Goal: Transaction & Acquisition: Purchase product/service

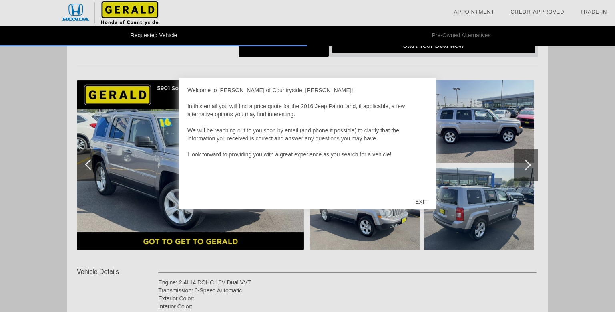
scroll to position [67, 0]
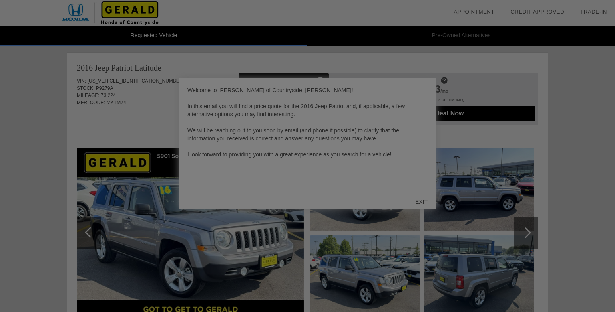
click at [420, 202] on div at bounding box center [307, 156] width 615 height 312
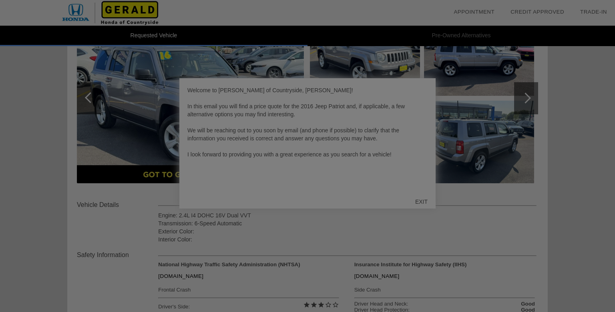
scroll to position [135, 0]
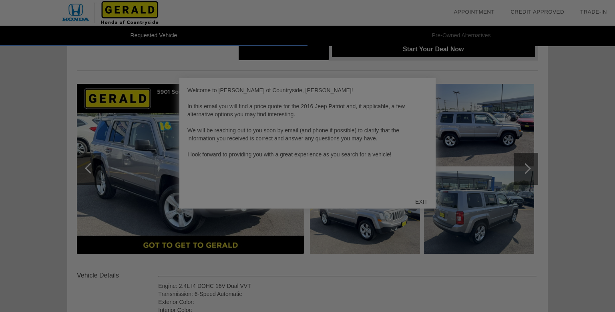
scroll to position [54, 0]
